Goal: Information Seeking & Learning: Learn about a topic

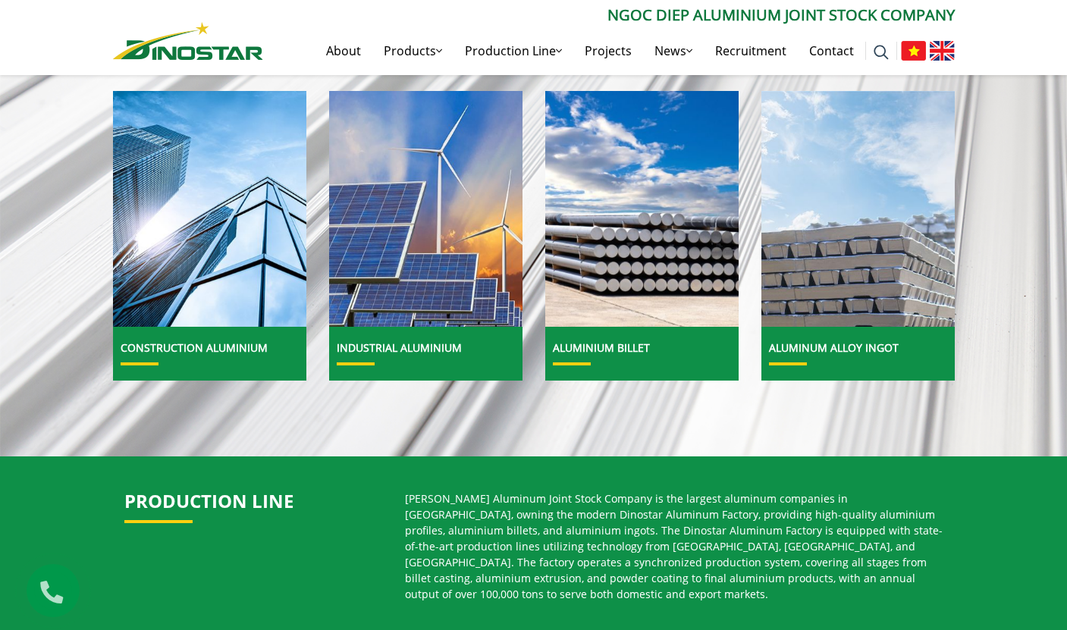
scroll to position [537, 0]
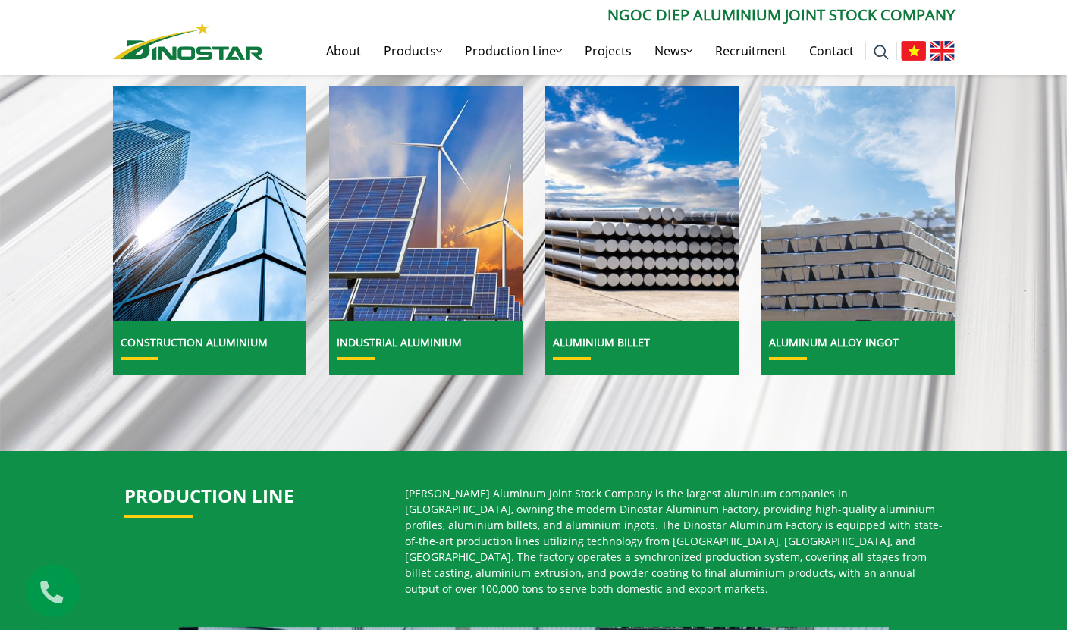
click at [914, 45] on img at bounding box center [913, 51] width 25 height 20
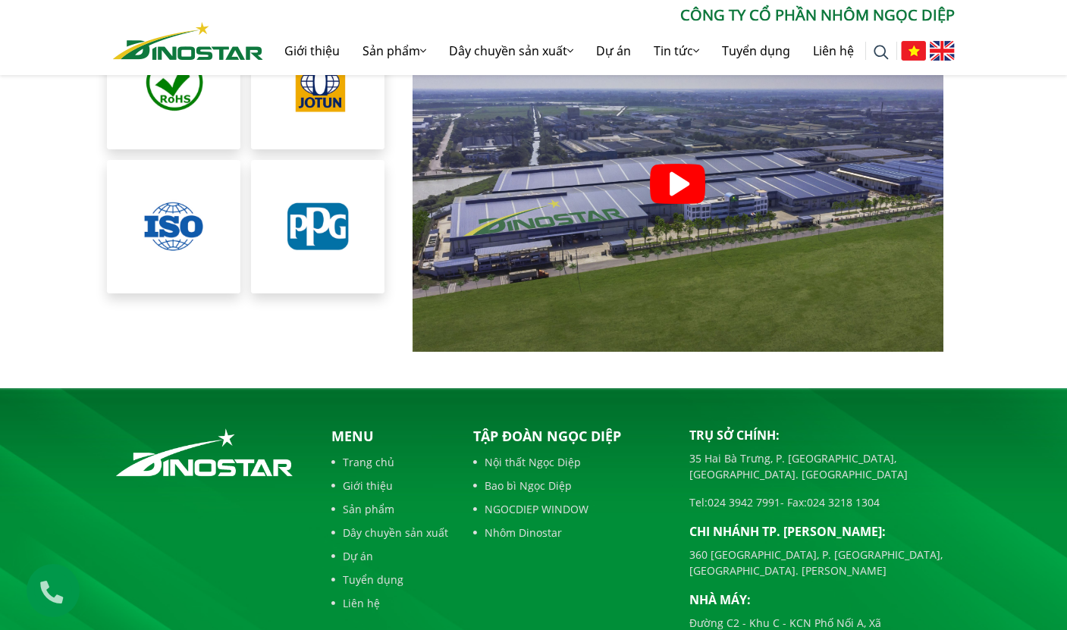
scroll to position [3370, 0]
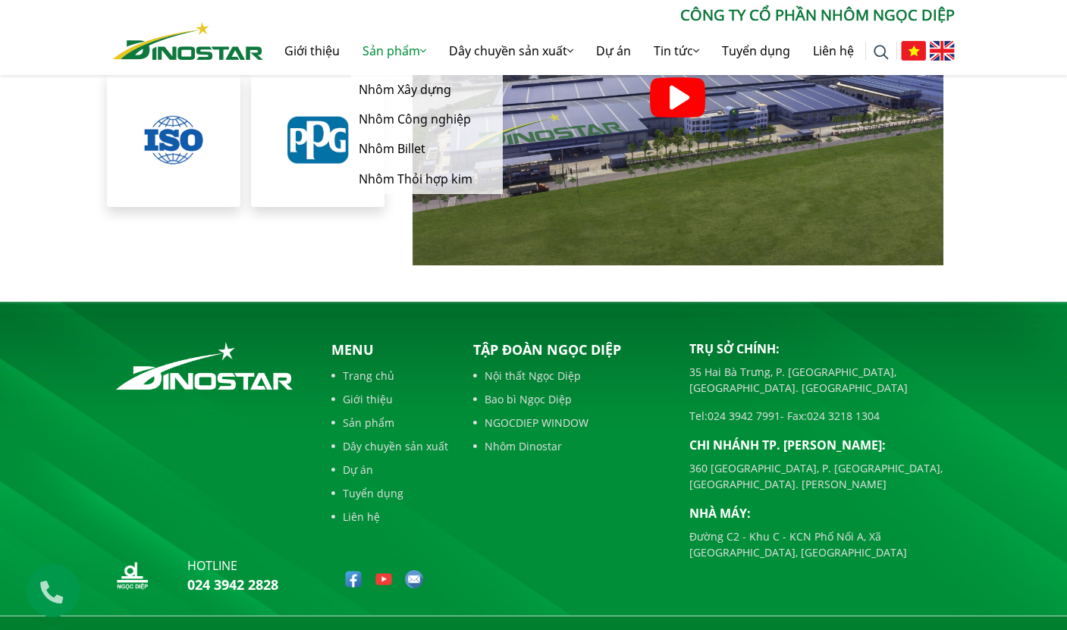
click at [381, 57] on link "Sản phẩm" at bounding box center [394, 51] width 86 height 49
click at [391, 99] on link "Nhôm Xây dựng" at bounding box center [427, 90] width 152 height 30
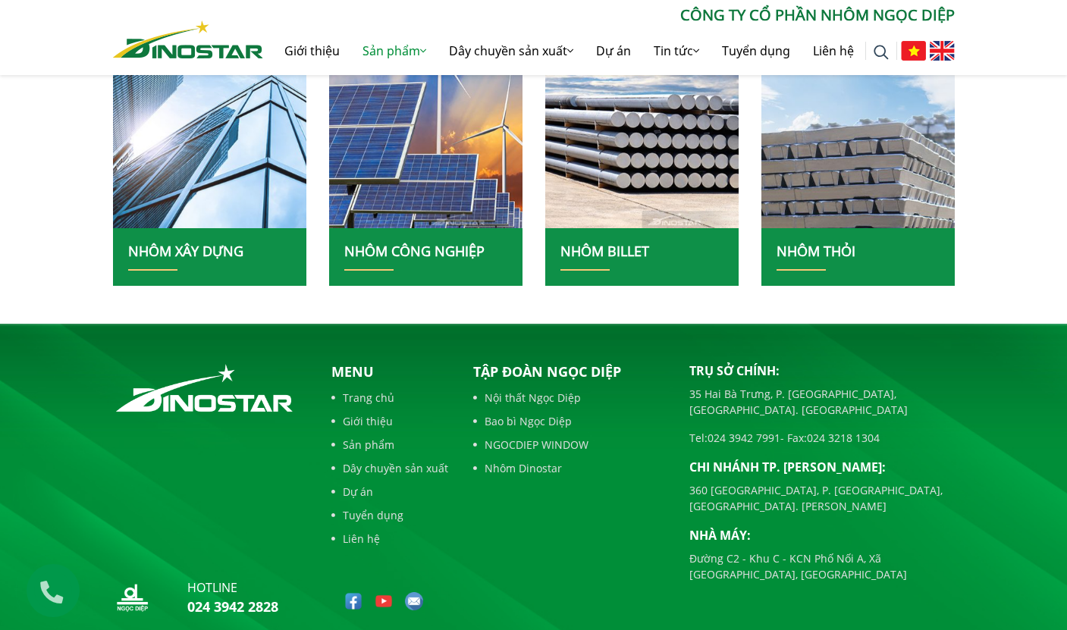
scroll to position [438, 0]
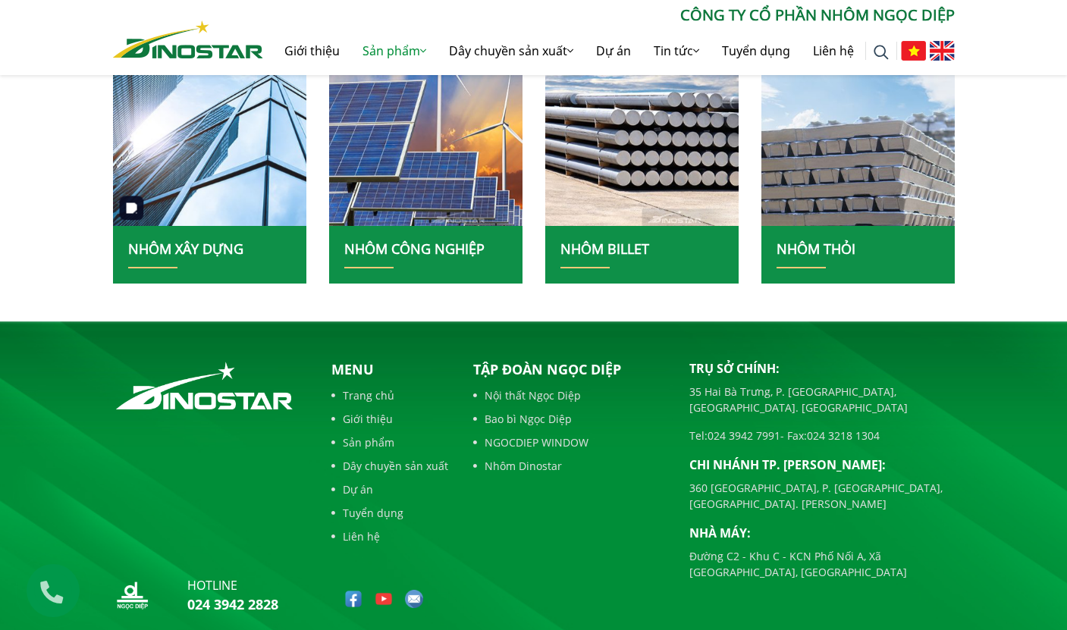
click at [271, 222] on img at bounding box center [209, 107] width 207 height 253
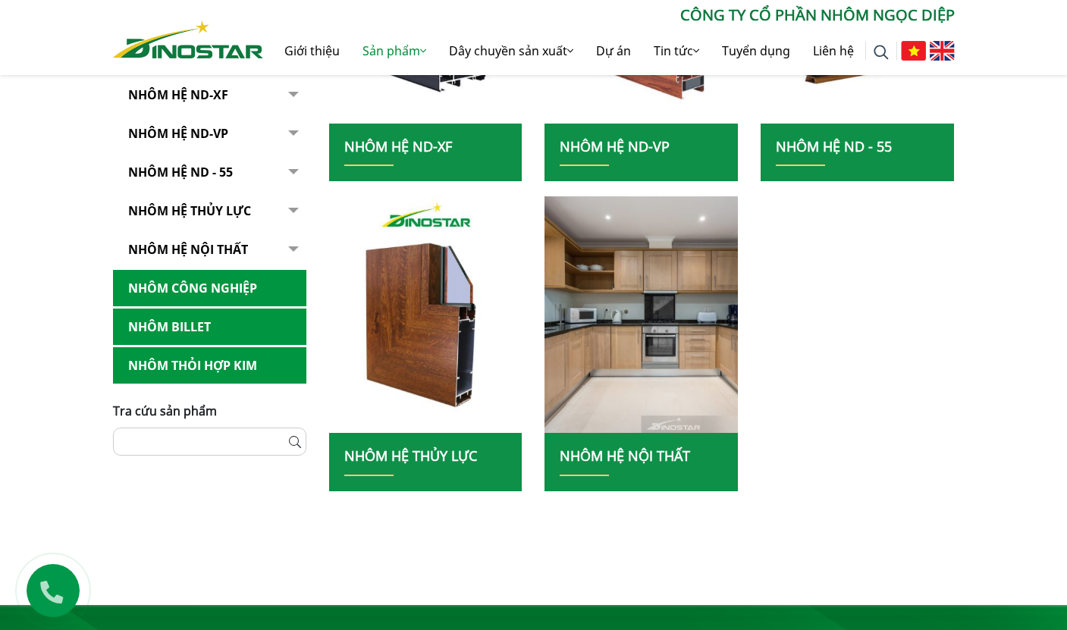
scroll to position [584, 0]
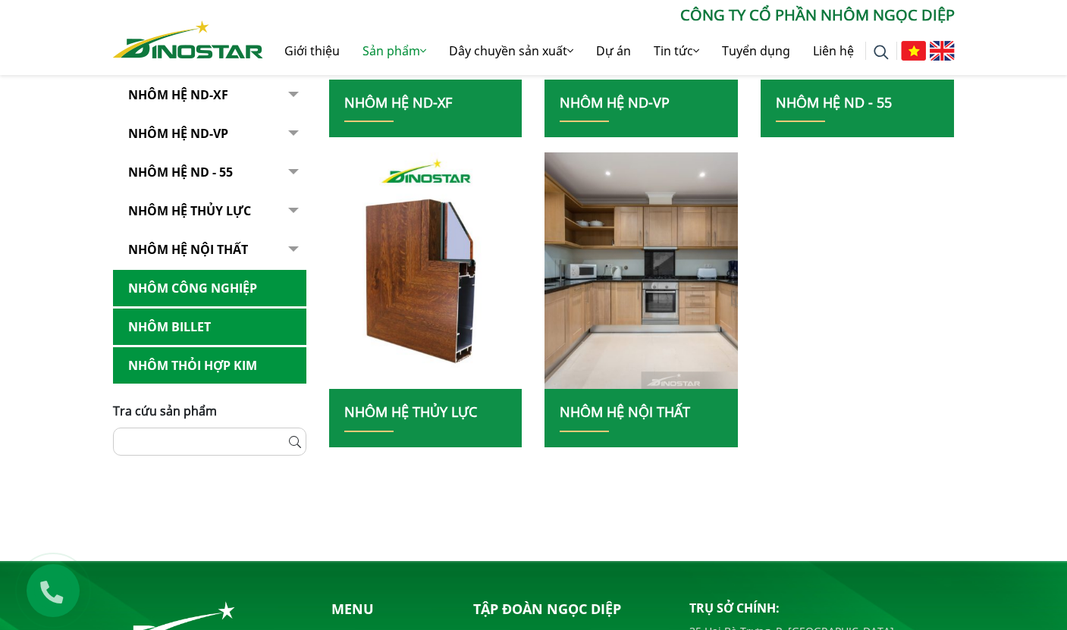
click at [233, 290] on link "Nhôm Công nghiệp" at bounding box center [209, 288] width 193 height 37
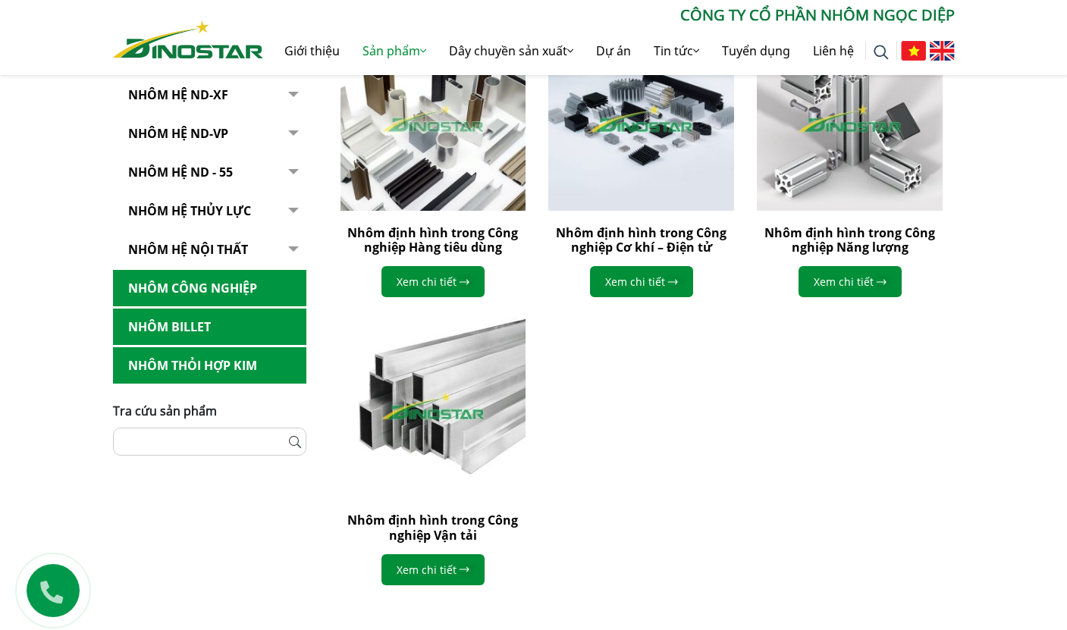
scroll to position [480, 0]
